Goal: Information Seeking & Learning: Learn about a topic

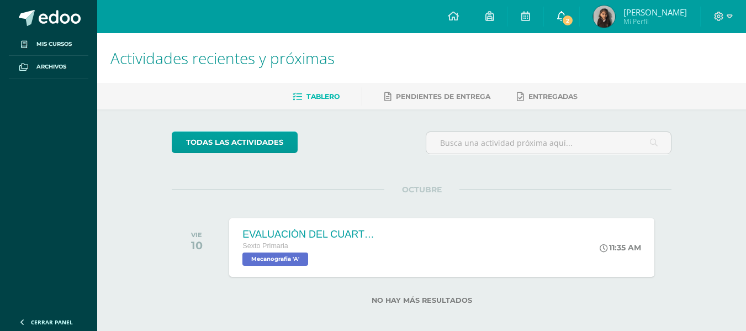
click at [563, 19] on span "2" at bounding box center [567, 20] width 12 height 12
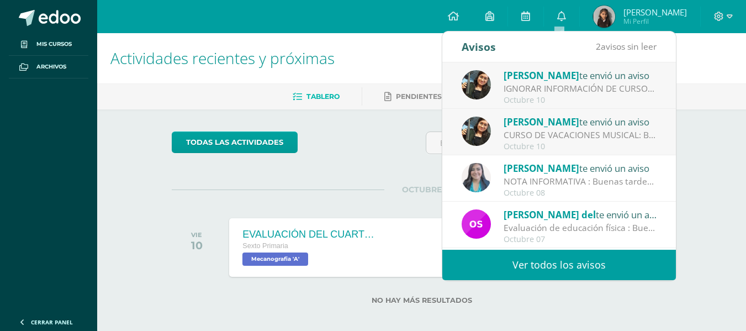
click at [571, 130] on div "CURSO DE VACACIONES MUSICAL: Buen dia papitos, adjunto información de cursos de…" at bounding box center [579, 135] width 153 height 13
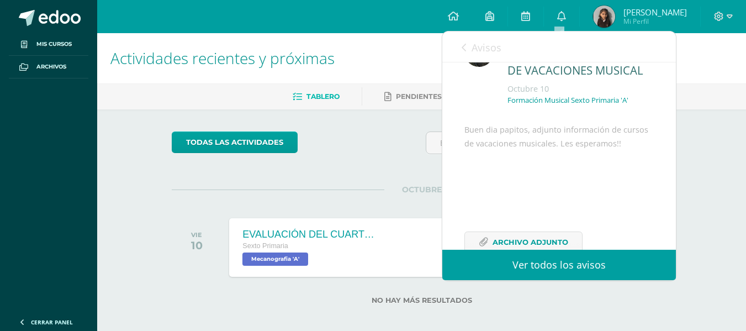
scroll to position [96, 0]
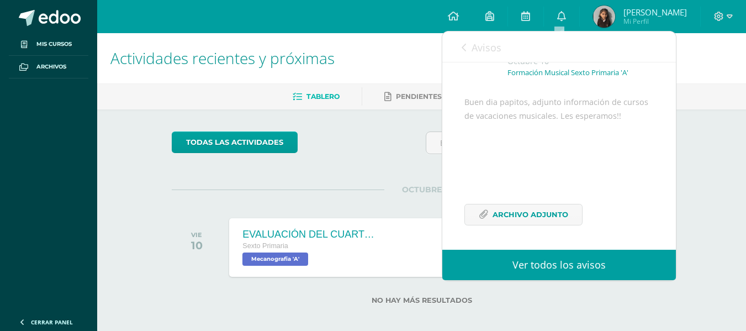
click at [460, 45] on div "Avisos 1 avisos sin leer Avisos" at bounding box center [558, 46] width 233 height 31
click at [463, 47] on icon at bounding box center [463, 47] width 4 height 9
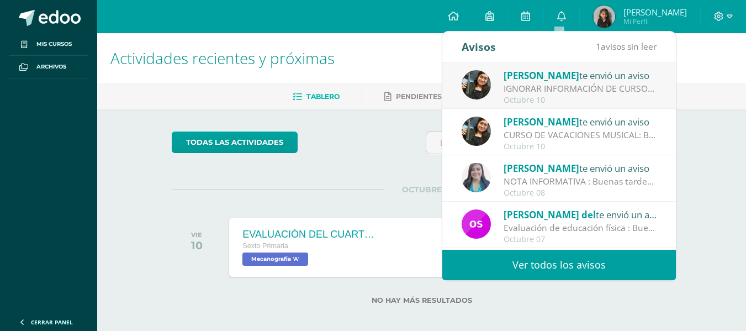
click at [559, 87] on div "IGNORAR INFORMACIÓN DE CURSOS DE VACACIONES MUSICALES: Buen día, favor de Ignor…" at bounding box center [579, 88] width 153 height 13
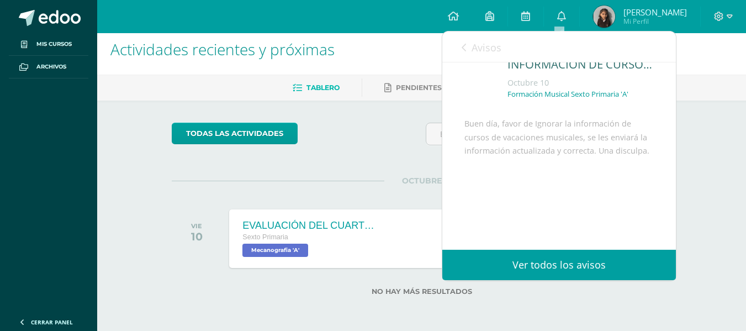
scroll to position [0, 0]
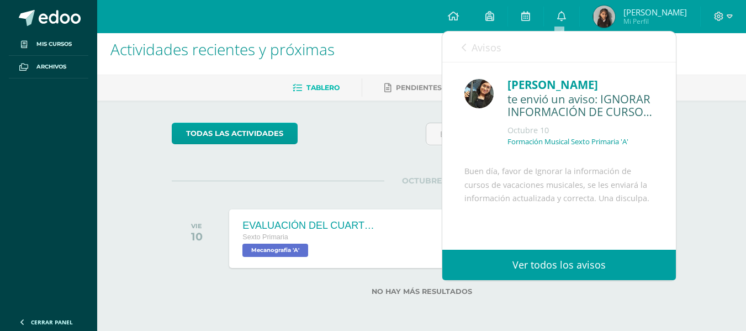
click at [461, 44] on div "Avisos 0 avisos sin leer Avisos" at bounding box center [558, 46] width 233 height 31
click at [461, 47] on div "Avisos 0 avisos sin leer Avisos" at bounding box center [558, 46] width 233 height 31
click at [465, 47] on icon at bounding box center [463, 47] width 4 height 9
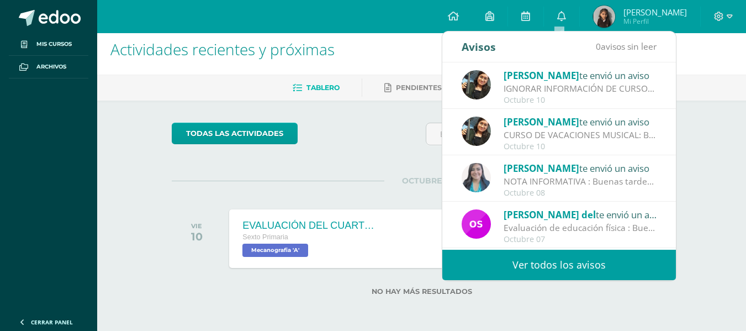
click at [518, 129] on div "CURSO DE VACACIONES MUSICAL: Buen dia papitos, adjunto información de cursos de…" at bounding box center [579, 135] width 153 height 13
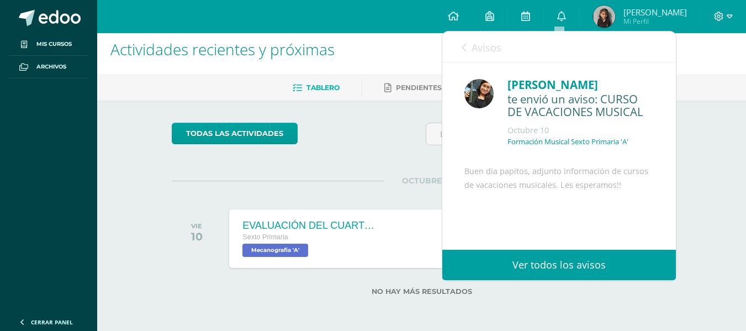
scroll to position [96, 0]
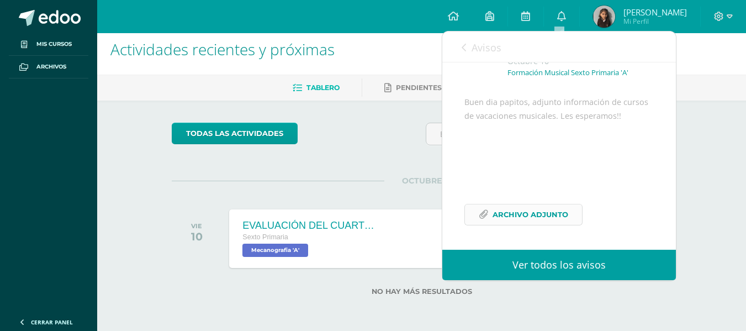
click at [529, 204] on span "Archivo Adjunto" at bounding box center [530, 214] width 76 height 20
